Goal: Task Accomplishment & Management: Use online tool/utility

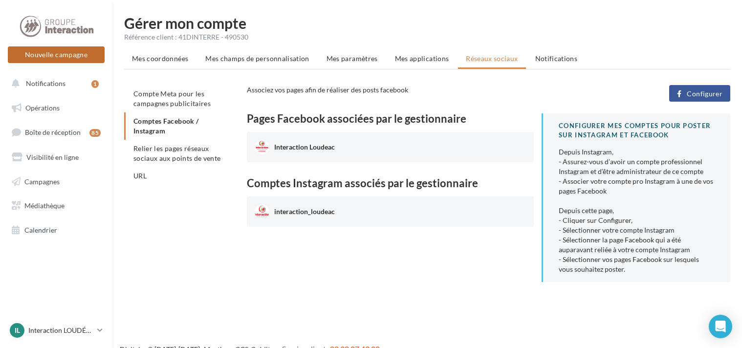
click at [92, 56] on button "Nouvelle campagne" at bounding box center [56, 54] width 97 height 17
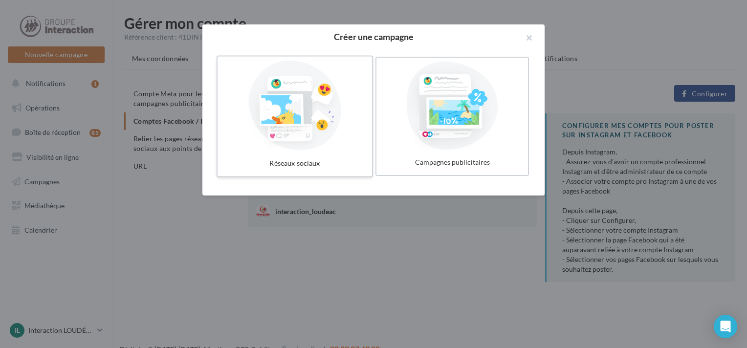
click at [317, 111] on div at bounding box center [294, 106] width 147 height 90
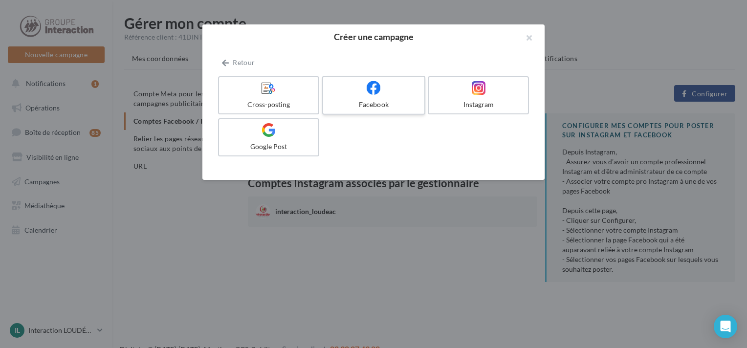
click at [375, 99] on label "Facebook" at bounding box center [373, 95] width 103 height 39
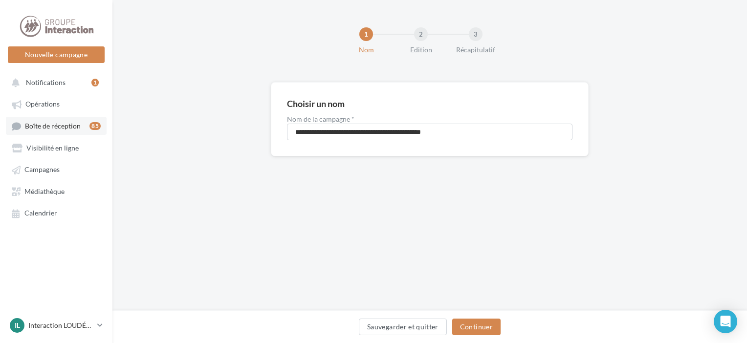
click at [72, 125] on span "Boîte de réception" at bounding box center [53, 126] width 56 height 8
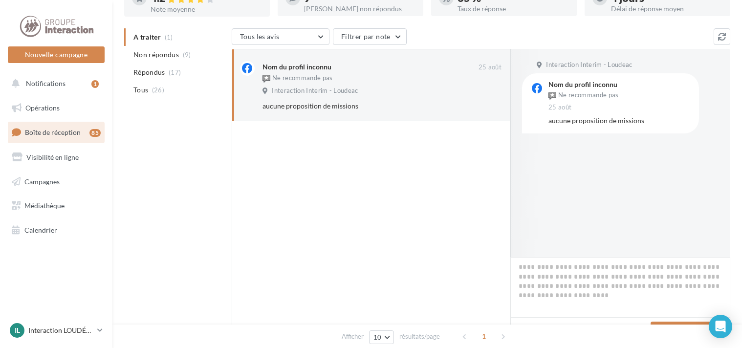
scroll to position [8, 0]
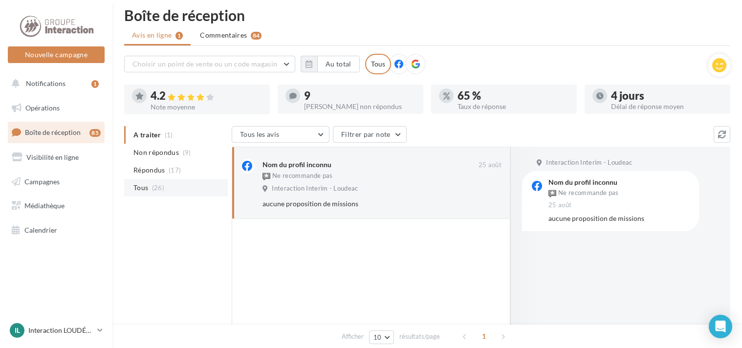
click at [172, 186] on li "Tous (26)" at bounding box center [176, 188] width 104 height 18
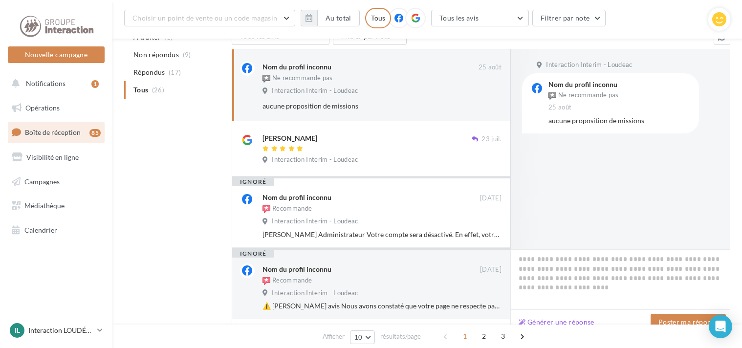
scroll to position [0, 0]
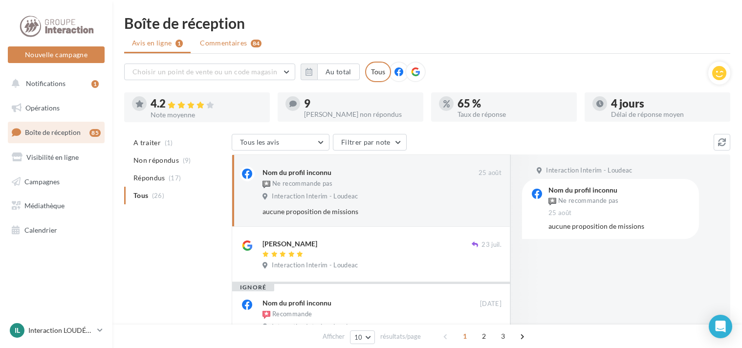
click at [229, 47] on span "Commentaires" at bounding box center [223, 43] width 47 height 10
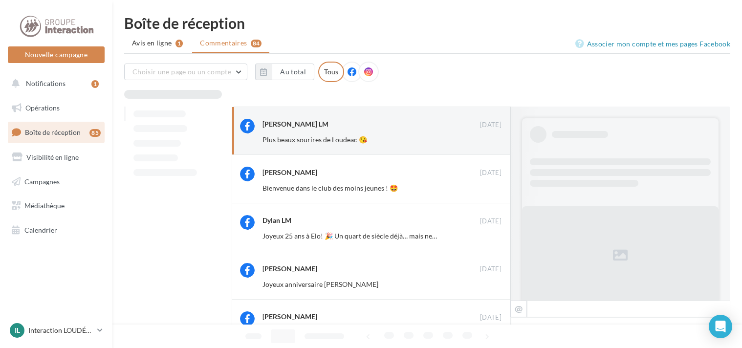
scroll to position [178, 0]
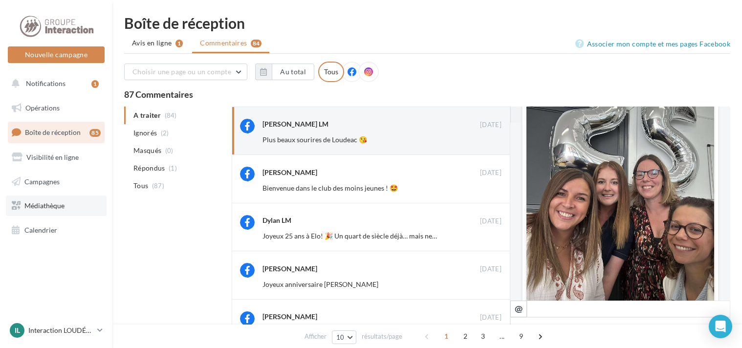
click at [62, 207] on span "Médiathèque" at bounding box center [44, 205] width 40 height 8
